Goal: Information Seeking & Learning: Check status

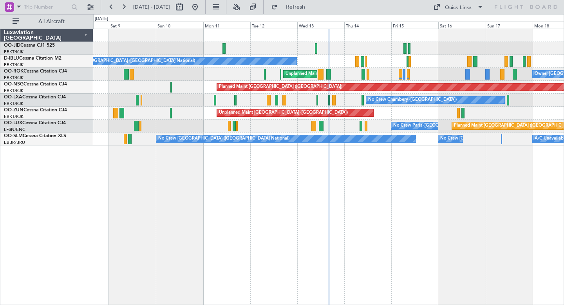
click at [399, 100] on div "No Crew Chambery (Aix-les-bains) AOG Maint Kortrijk-Wevelgem Planned Maint Kort…" at bounding box center [328, 100] width 470 height 13
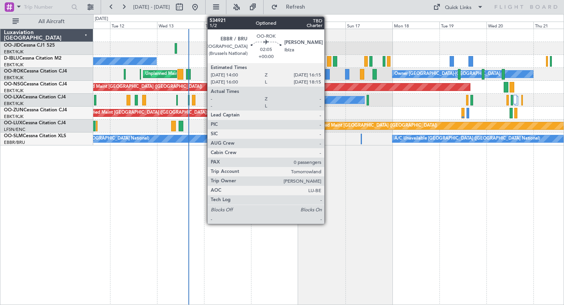
click at [328, 73] on div at bounding box center [327, 74] width 5 height 11
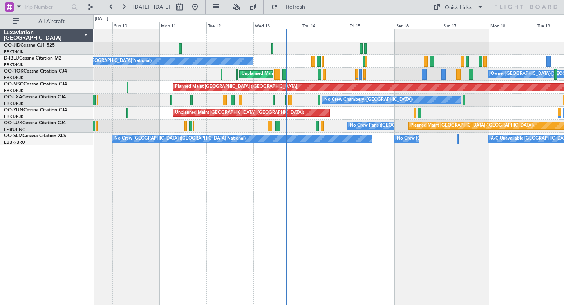
click at [385, 108] on div "Unplanned Maint [GEOGRAPHIC_DATA] ([GEOGRAPHIC_DATA])" at bounding box center [328, 113] width 470 height 13
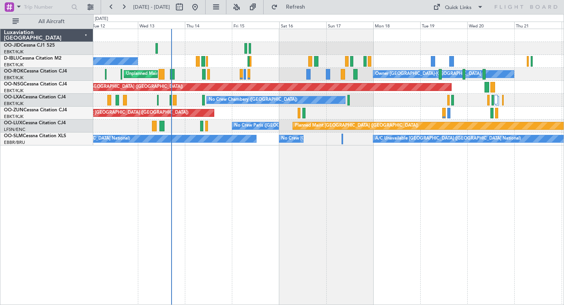
click at [356, 110] on div "Unplanned Maint [GEOGRAPHIC_DATA] ([GEOGRAPHIC_DATA])" at bounding box center [328, 113] width 470 height 13
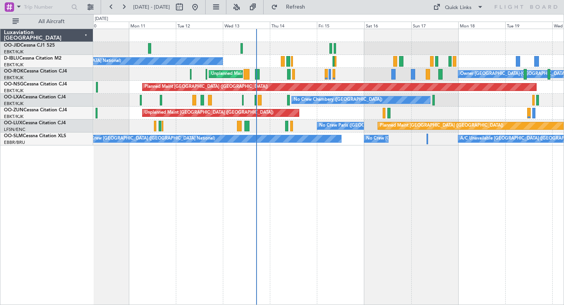
click at [346, 110] on div "Unplanned Maint [GEOGRAPHIC_DATA] ([GEOGRAPHIC_DATA])" at bounding box center [328, 113] width 470 height 13
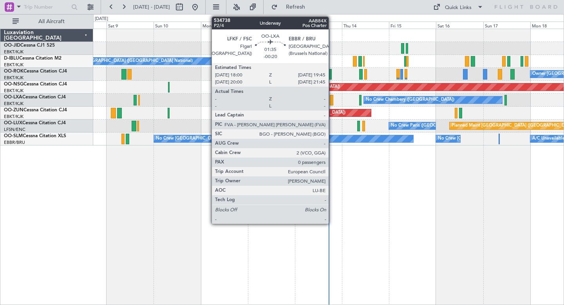
click at [332, 100] on div at bounding box center [332, 100] width 4 height 11
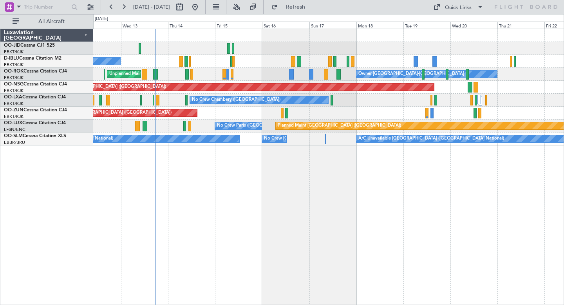
click at [350, 47] on div at bounding box center [328, 48] width 470 height 13
